Goal: Task Accomplishment & Management: Use online tool/utility

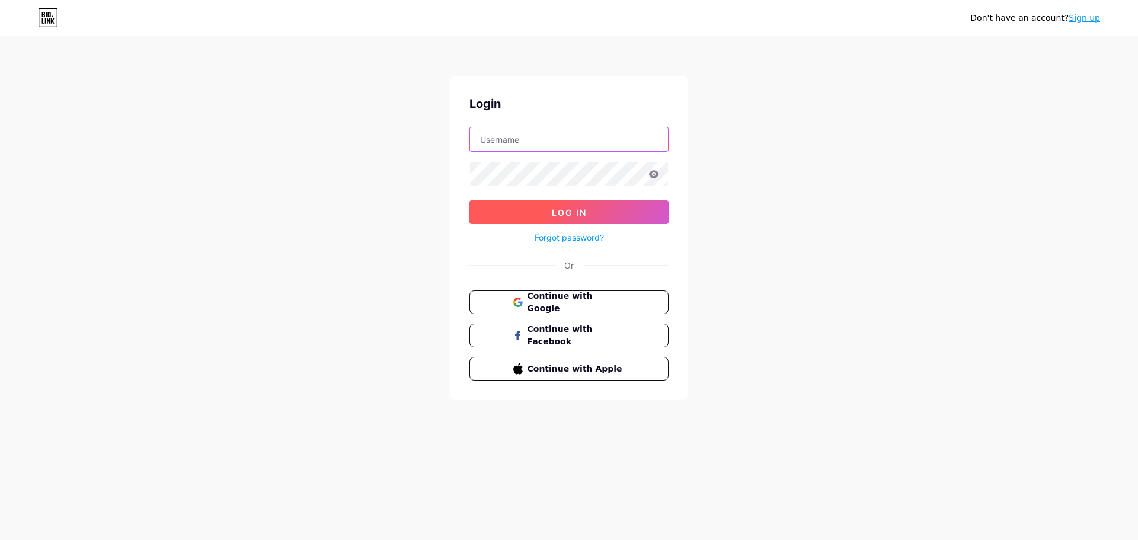
type input "[PERSON_NAME][EMAIL_ADDRESS][DOMAIN_NAME]"
click at [591, 207] on button "Log In" at bounding box center [568, 212] width 199 height 24
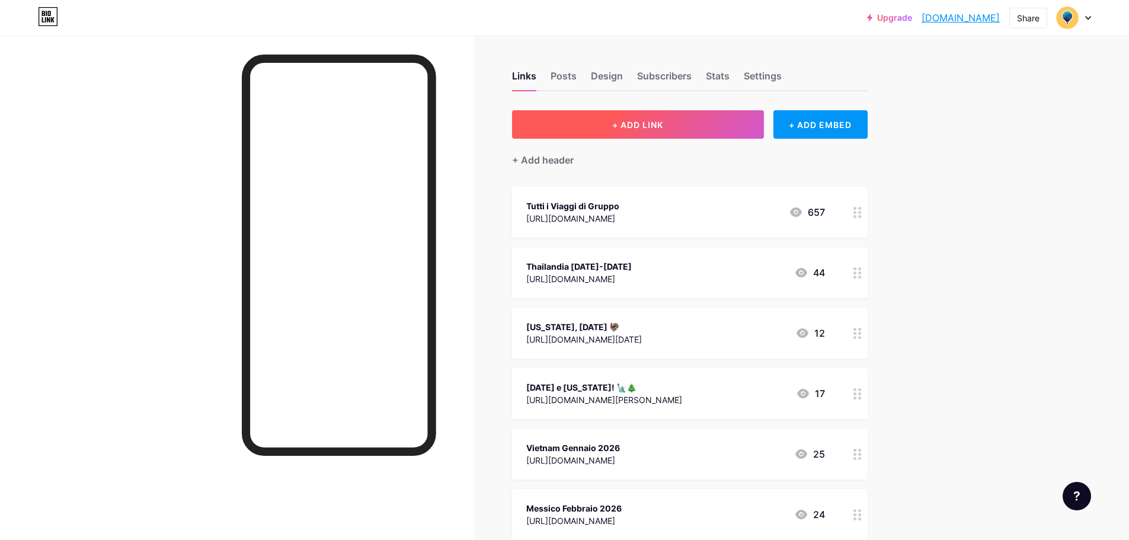
click at [663, 124] on span "+ ADD LINK" at bounding box center [637, 125] width 51 height 10
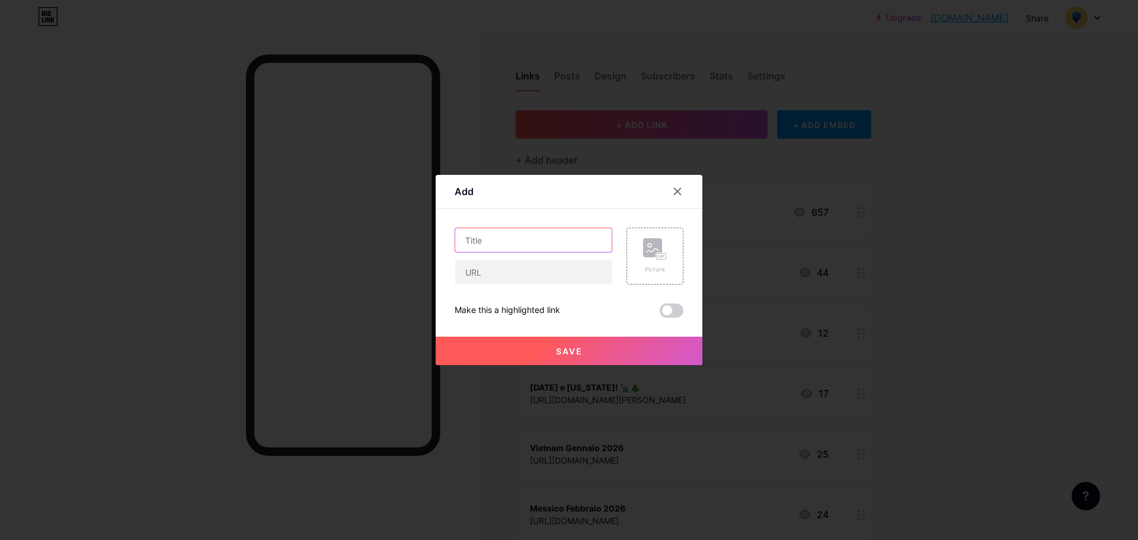
click at [508, 237] on input "text" at bounding box center [533, 240] width 156 height 24
click at [521, 270] on input "text" at bounding box center [533, 272] width 156 height 24
paste input "10 mete per il road trip in [GEOGRAPHIC_DATA]"
type input "10 mete per il road trip in [GEOGRAPHIC_DATA]"
click at [533, 268] on input "text" at bounding box center [533, 272] width 156 height 24
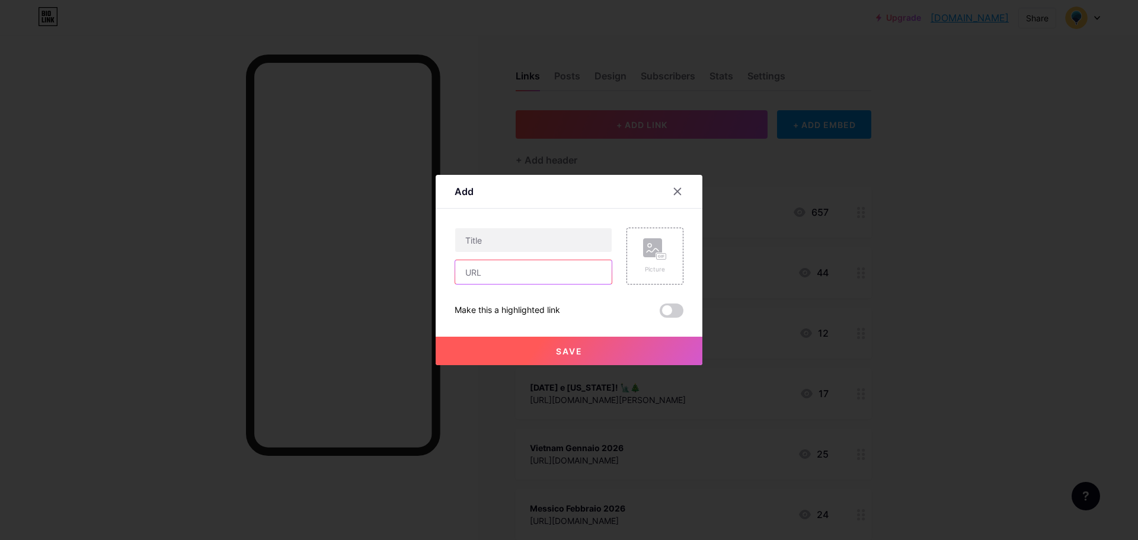
paste input "[URL][DOMAIN_NAME]"
type input "[URL][DOMAIN_NAME]"
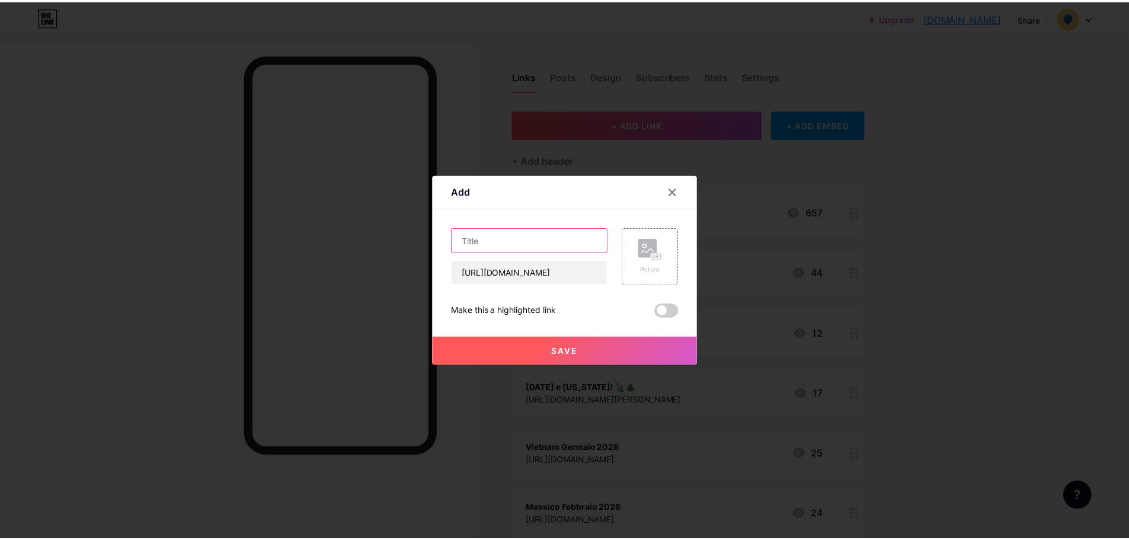
scroll to position [0, 0]
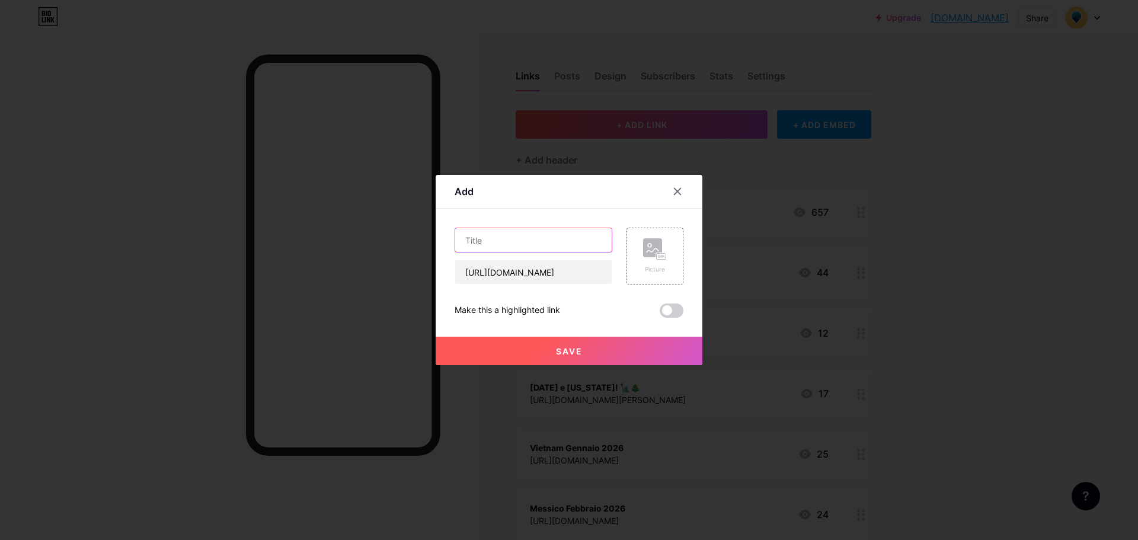
click at [523, 246] on input "text" at bounding box center [533, 240] width 156 height 24
click at [496, 244] on input "text" at bounding box center [533, 240] width 156 height 24
type input "T"
click at [553, 237] on input "Safari in [GEOGRAPHIC_DATA]" at bounding box center [533, 240] width 156 height 24
click at [579, 245] on input "Safari in [GEOGRAPHIC_DATA] 2026" at bounding box center [533, 240] width 156 height 24
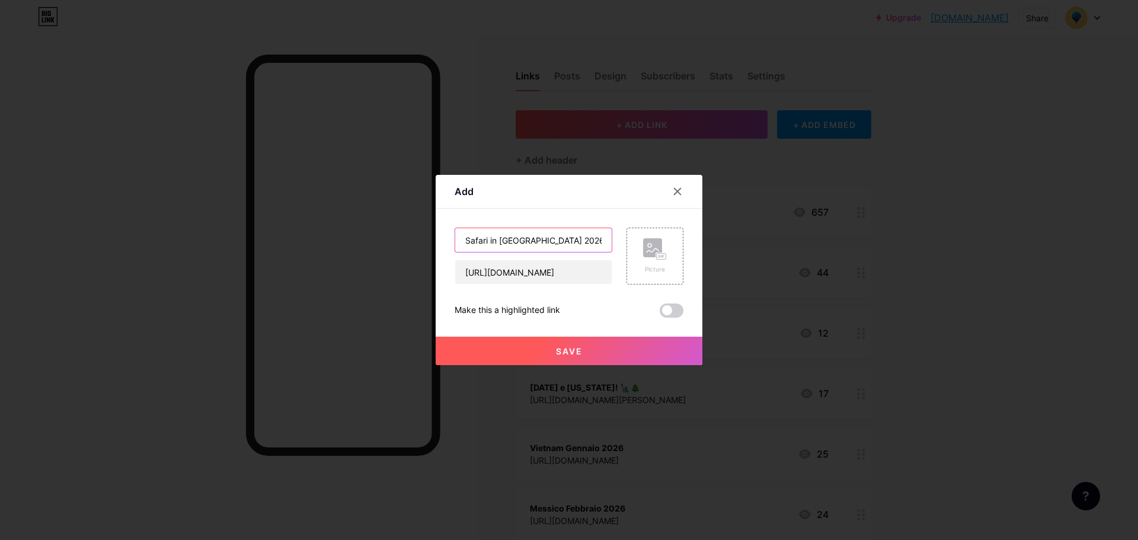
click at [590, 244] on input "Safari in [GEOGRAPHIC_DATA] 2026" at bounding box center [533, 240] width 156 height 24
paste input "🦁"
type input "Safari in [GEOGRAPHIC_DATA] 2026 🦁"
click at [590, 357] on button "Save" at bounding box center [568, 351] width 267 height 28
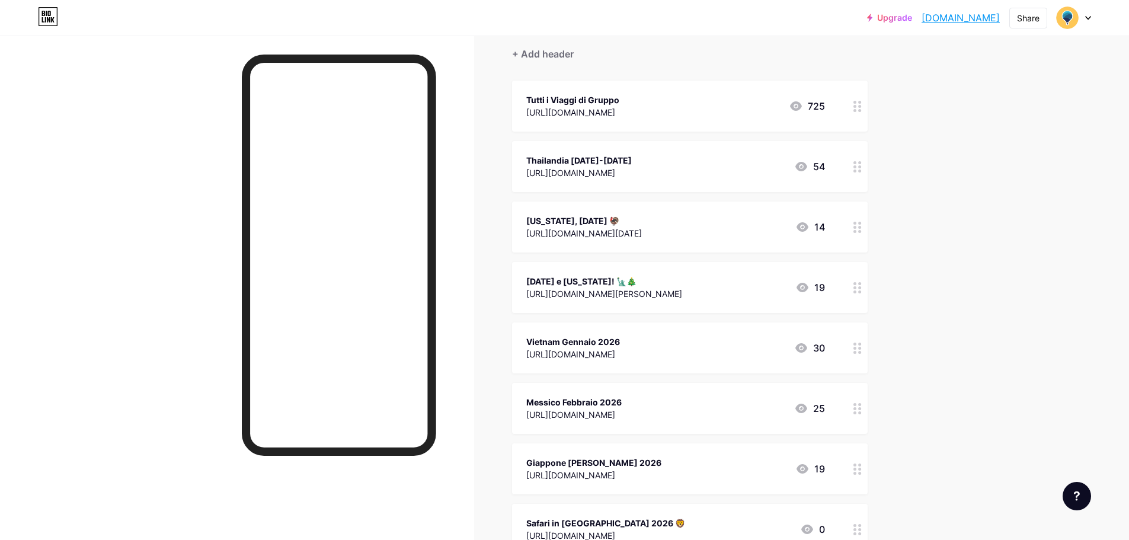
scroll to position [59, 0]
